Goal: Information Seeking & Learning: Learn about a topic

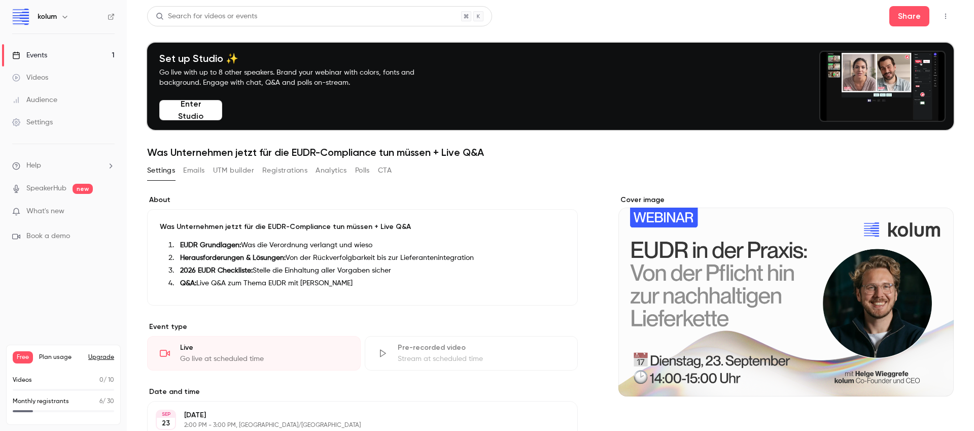
click at [66, 67] on link "Videos" at bounding box center [63, 77] width 127 height 22
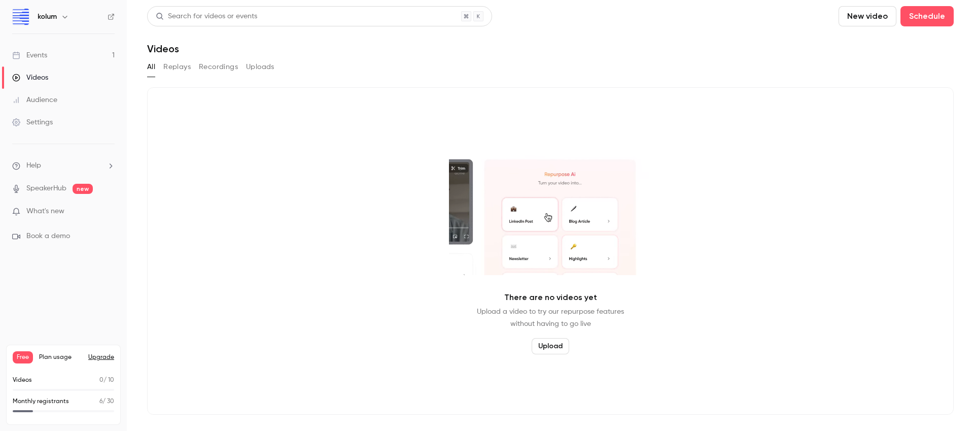
click at [61, 56] on link "Events 1" at bounding box center [63, 55] width 127 height 22
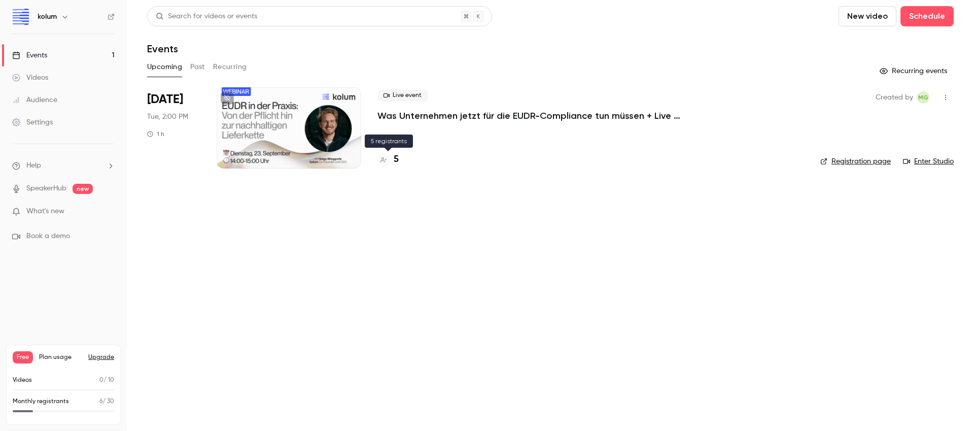
click at [396, 156] on h4 "5" at bounding box center [396, 160] width 5 height 14
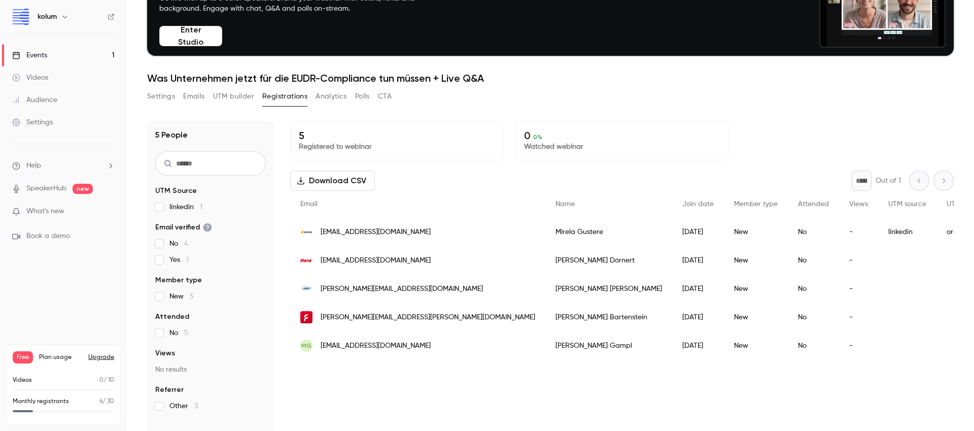
scroll to position [77, 0]
